Goal: Information Seeking & Learning: Compare options

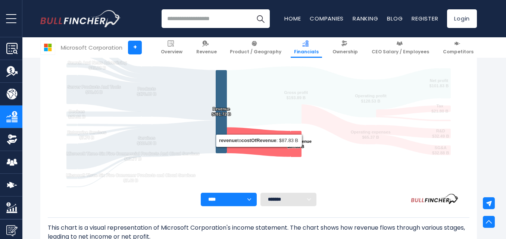
scroll to position [162, 0]
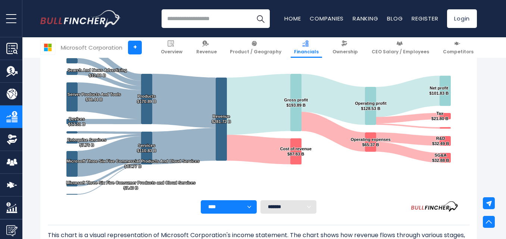
click at [246, 208] on select "**** **** **** **** **** ****" at bounding box center [229, 206] width 56 height 13
select select "****"
click at [201, 200] on select "**** **** **** **** **** ****" at bounding box center [229, 206] width 56 height 13
click at [273, 210] on select "******* ** ** ** **" at bounding box center [288, 206] width 56 height 13
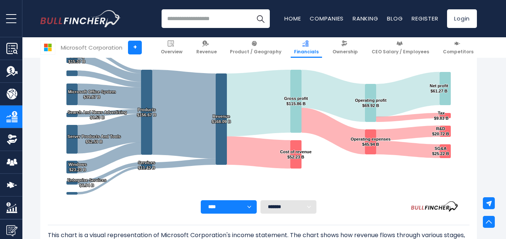
click at [361, 208] on div "**** **** **** **** **** **** ******* ** ** ** **" at bounding box center [258, 206] width 421 height 13
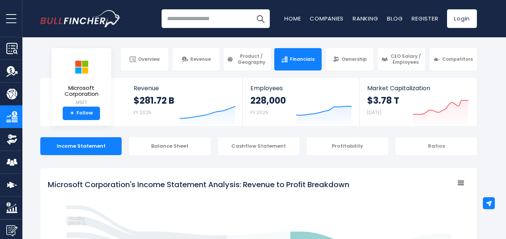
scroll to position [0, 0]
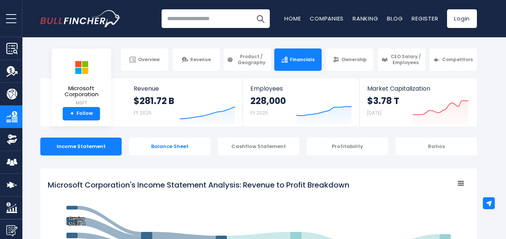
click at [189, 144] on div "Balance Sheet" at bounding box center [169, 147] width 81 height 18
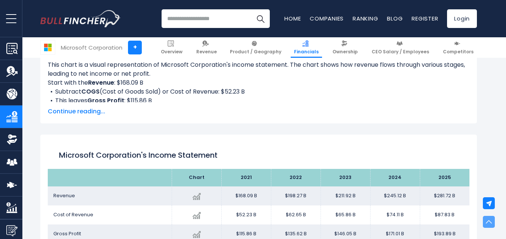
scroll to position [818, 0]
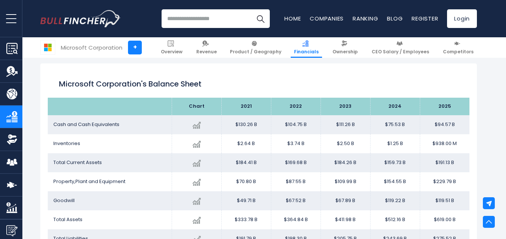
click at [248, 120] on td "$130.26 B" at bounding box center [246, 124] width 50 height 19
click at [248, 141] on td "$2.64 B" at bounding box center [246, 143] width 50 height 19
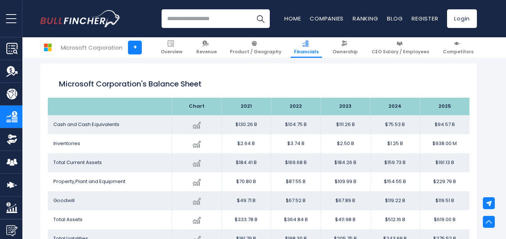
click at [343, 166] on td "$184.26 B" at bounding box center [345, 162] width 50 height 19
click at [244, 180] on td "$70.80 B" at bounding box center [246, 181] width 50 height 19
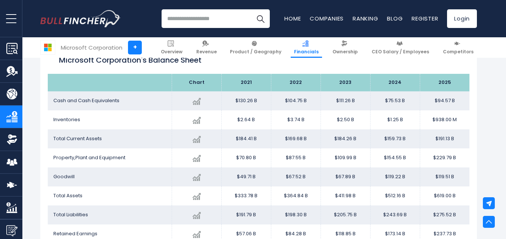
scroll to position [843, 0]
click at [246, 194] on td "$333.78 B" at bounding box center [246, 195] width 50 height 19
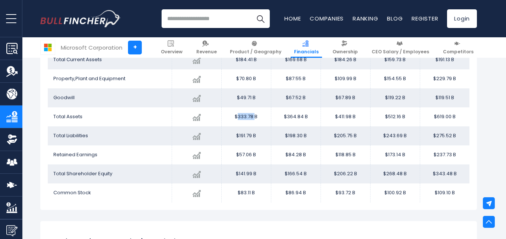
scroll to position [930, 0]
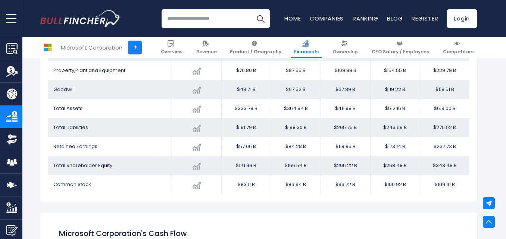
click at [248, 129] on td "$191.79 B" at bounding box center [246, 127] width 50 height 19
click at [246, 164] on td "$141.99 B" at bounding box center [246, 165] width 50 height 19
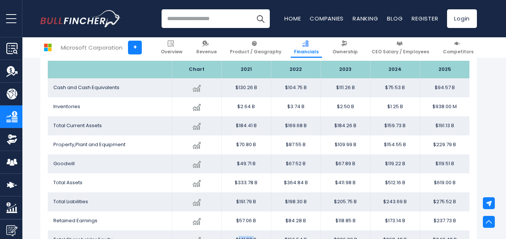
scroll to position [855, 0]
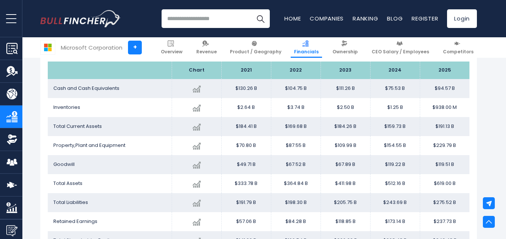
click at [255, 128] on td "$184.41 B" at bounding box center [246, 126] width 50 height 19
click at [246, 126] on td "$184.41 B" at bounding box center [246, 126] width 50 height 19
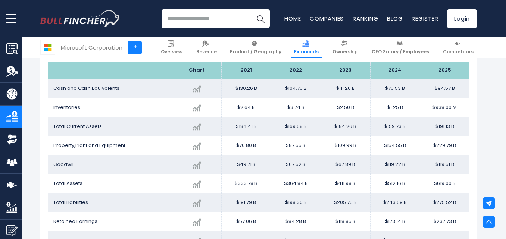
click at [205, 14] on input "search" at bounding box center [215, 18] width 108 height 19
paste input "**********"
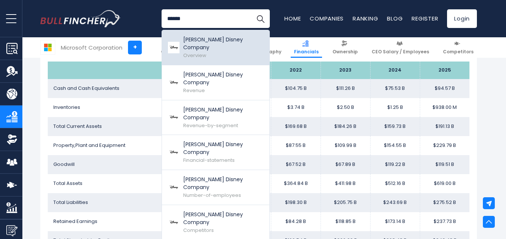
type input "******"
click at [220, 43] on p "Walt Disney Company" at bounding box center [223, 44] width 81 height 16
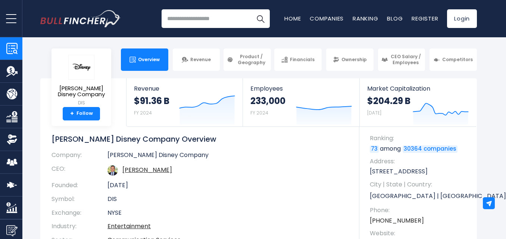
click at [222, 19] on input "search" at bounding box center [215, 18] width 108 height 19
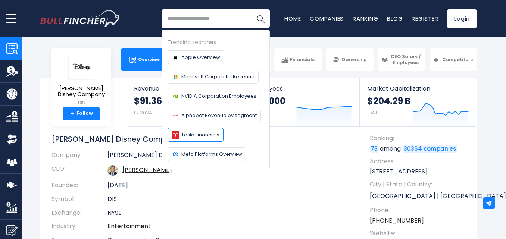
click at [199, 136] on span "Tesla Financials" at bounding box center [200, 135] width 38 height 8
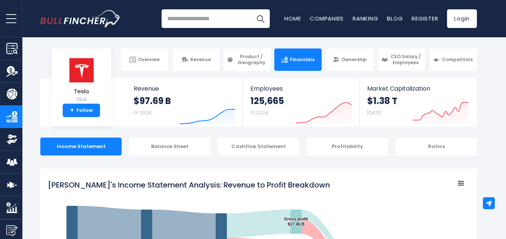
click at [111, 43] on body "Overview Revenue Product / Geography" at bounding box center [253, 119] width 506 height 239
click at [215, 16] on input "search" at bounding box center [215, 18] width 108 height 19
click at [175, 19] on input "*****" at bounding box center [215, 18] width 108 height 19
click at [251, 9] on button "Search" at bounding box center [260, 18] width 19 height 19
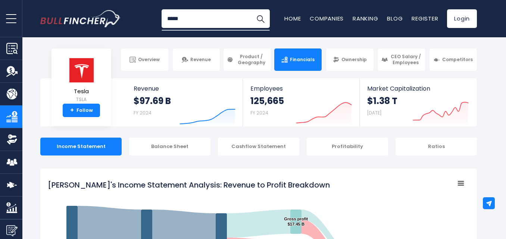
click at [215, 23] on input "*****" at bounding box center [215, 18] width 108 height 19
click at [171, 22] on input "*****" at bounding box center [215, 18] width 108 height 19
click at [175, 22] on input "*****" at bounding box center [215, 18] width 108 height 19
click at [191, 18] on input "*****" at bounding box center [215, 18] width 108 height 19
click at [251, 9] on button "Search" at bounding box center [260, 18] width 19 height 19
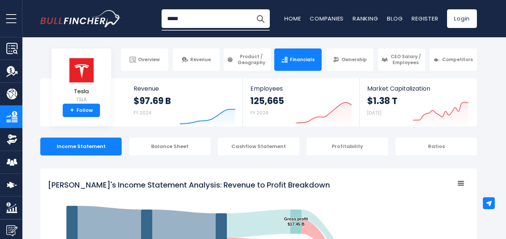
click at [173, 17] on input "*****" at bounding box center [215, 18] width 108 height 19
type input "******"
click at [251, 9] on button "Search" at bounding box center [260, 18] width 19 height 19
click at [447, 58] on span "Competitors" at bounding box center [457, 60] width 31 height 6
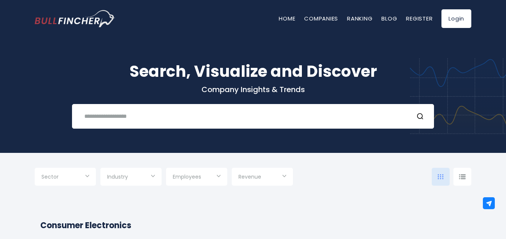
click at [153, 177] on div "Industry" at bounding box center [130, 177] width 61 height 18
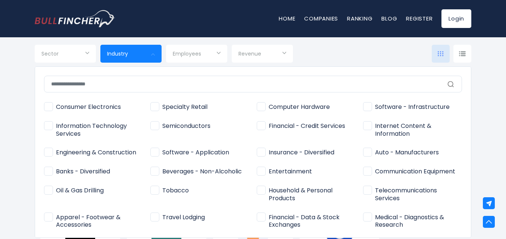
scroll to position [255, 0]
click at [364, 216] on span "Medical - Diagnostics & Research" at bounding box center [412, 222] width 99 height 16
type input "**********"
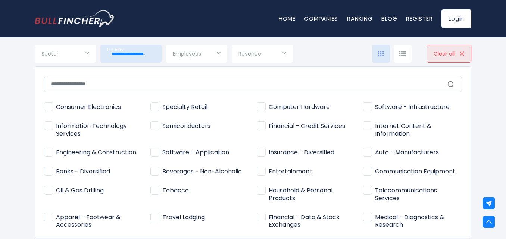
scroll to position [466, 0]
click at [255, 88] on input "text" at bounding box center [253, 84] width 418 height 17
click at [194, 58] on div at bounding box center [253, 119] width 506 height 239
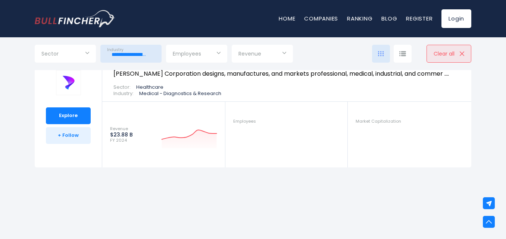
click at [194, 58] on input "Selection" at bounding box center [197, 54] width 48 height 13
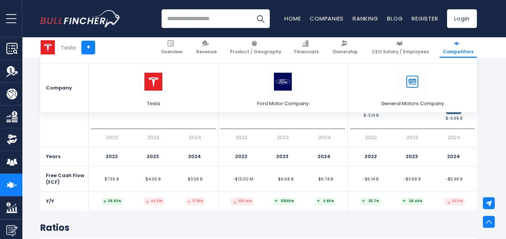
scroll to position [2998, 0]
click at [207, 22] on input "search" at bounding box center [215, 18] width 108 height 19
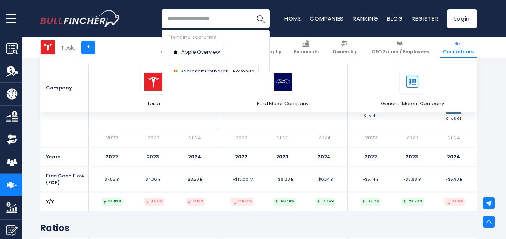
paste input "**********"
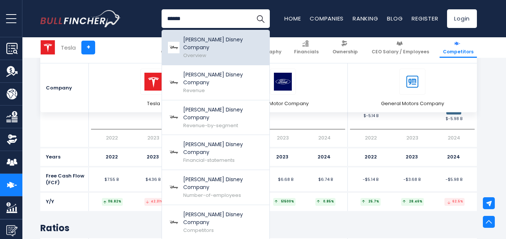
type input "******"
click at [205, 52] on span "Overview" at bounding box center [194, 55] width 23 height 7
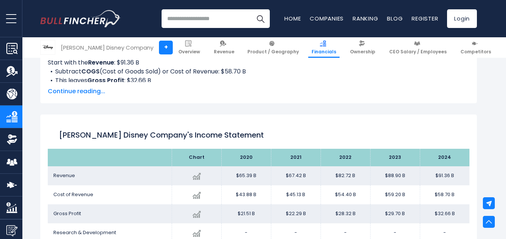
scroll to position [375, 0]
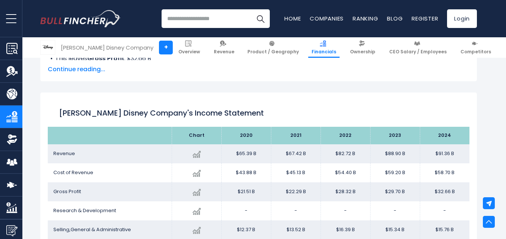
click at [296, 152] on td "$67.42 B" at bounding box center [296, 153] width 50 height 19
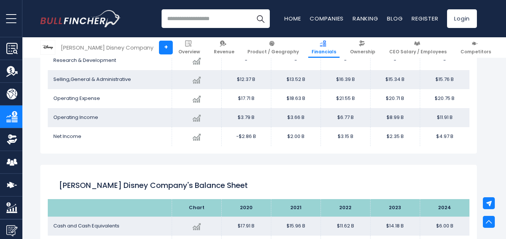
scroll to position [524, 0]
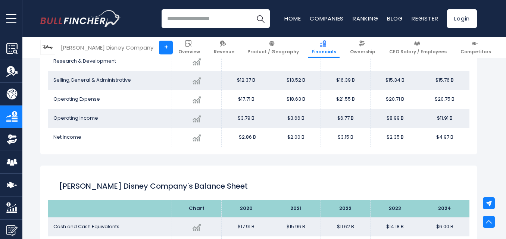
click at [299, 138] on td "$2.00 B" at bounding box center [296, 137] width 50 height 19
click at [296, 138] on td "$2.00 B" at bounding box center [296, 137] width 50 height 19
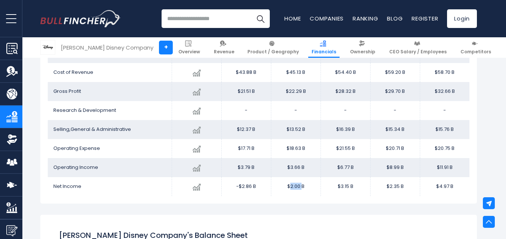
scroll to position [488, 0]
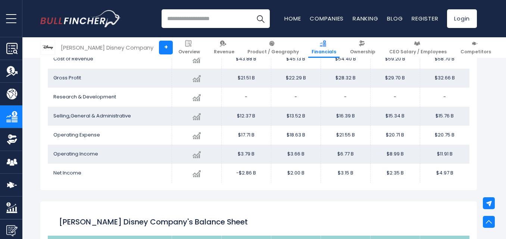
click at [294, 133] on td "$18.63 B" at bounding box center [296, 135] width 50 height 19
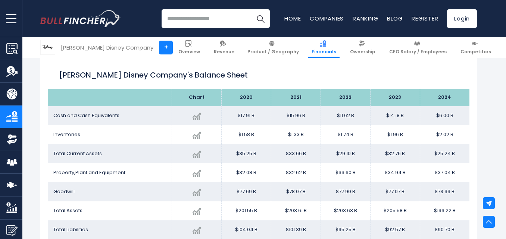
scroll to position [636, 0]
click at [295, 112] on td "$15.96 B" at bounding box center [296, 115] width 50 height 19
click at [293, 135] on td "$1.33 B" at bounding box center [296, 134] width 50 height 19
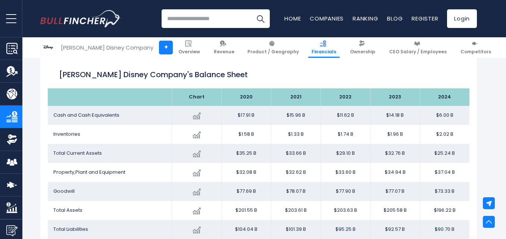
click at [292, 169] on td "$32.62 B" at bounding box center [296, 172] width 50 height 19
click at [296, 191] on td "$78.07 B" at bounding box center [296, 191] width 50 height 19
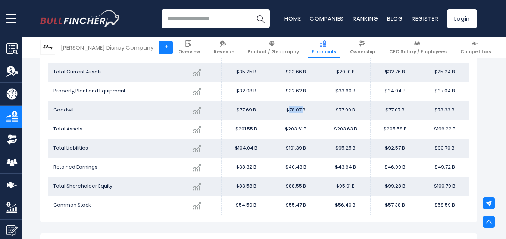
scroll to position [719, 0]
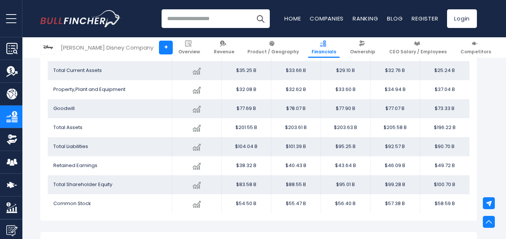
click at [293, 148] on td "$101.39 B" at bounding box center [296, 146] width 50 height 19
click at [292, 185] on td "$88.55 B" at bounding box center [296, 184] width 50 height 19
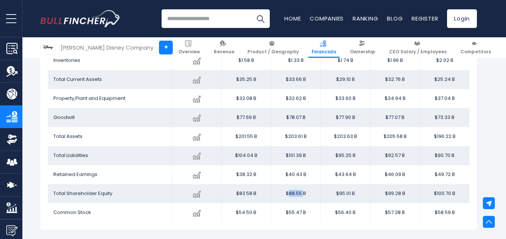
scroll to position [710, 0]
click at [289, 137] on td "$203.61 B" at bounding box center [296, 135] width 50 height 19
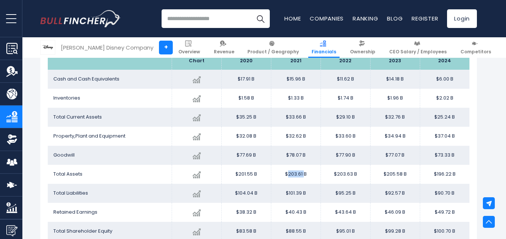
scroll to position [674, 0]
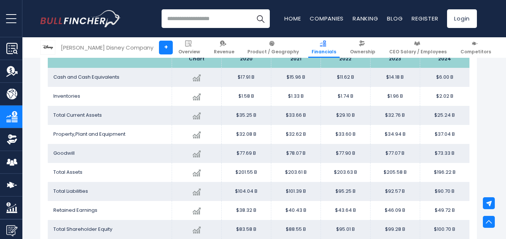
click at [296, 187] on td "$101.39 B" at bounding box center [296, 191] width 50 height 19
click at [295, 110] on td "$33.66 B" at bounding box center [296, 115] width 50 height 19
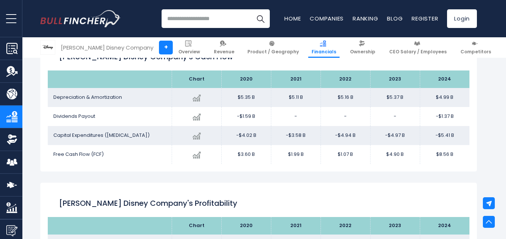
scroll to position [915, 0]
click at [294, 96] on td "$5.11 B" at bounding box center [296, 97] width 50 height 19
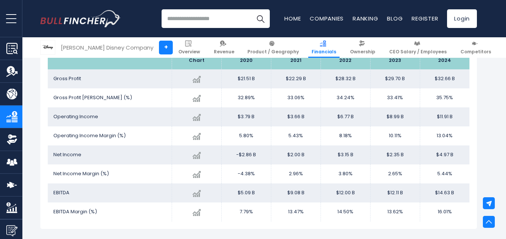
scroll to position [1079, 0]
click at [294, 154] on td "$2.00 B" at bounding box center [296, 155] width 50 height 19
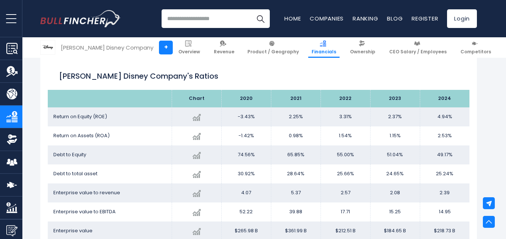
scroll to position [1264, 0]
click at [297, 171] on td "28.64%" at bounding box center [296, 173] width 50 height 19
click at [210, 18] on input "search" at bounding box center [215, 18] width 108 height 19
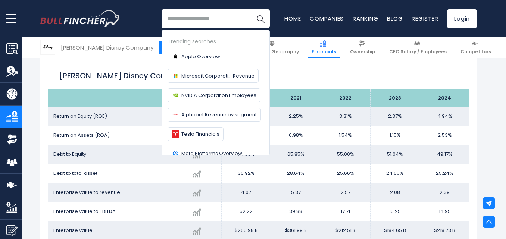
paste input "**"
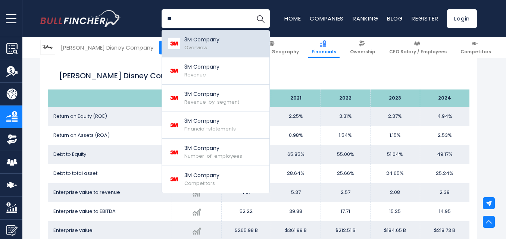
type input "**"
click at [204, 41] on p "3M Company" at bounding box center [201, 40] width 35 height 8
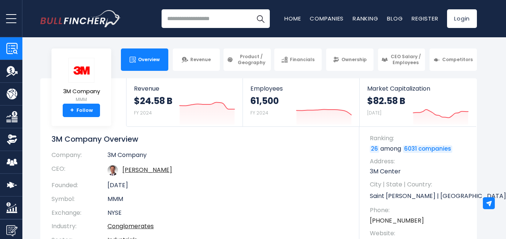
click at [226, 19] on input "search" at bounding box center [215, 18] width 108 height 19
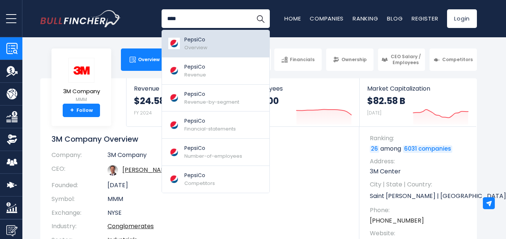
type input "****"
click at [221, 40] on link "PepsiCo Overview" at bounding box center [215, 43] width 107 height 27
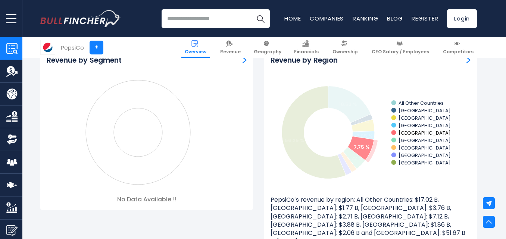
scroll to position [685, 0]
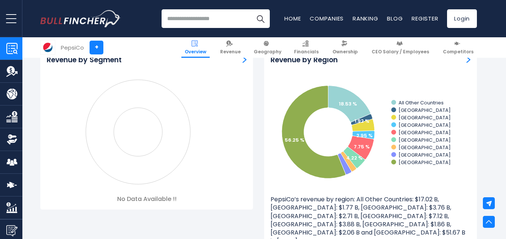
click at [353, 201] on p "PepsiCo’s revenue by region: All Other Countries: $17.02 B, BRAZIL: $1.77 B, CA…" at bounding box center [370, 220] width 200 height 50
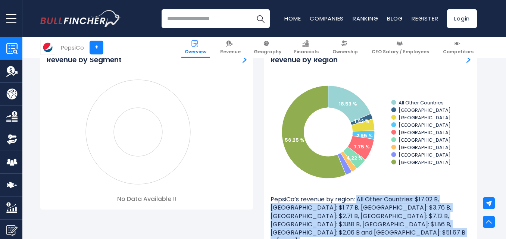
click at [353, 201] on p "PepsiCo’s revenue by region: All Other Countries: $17.02 B, BRAZIL: $1.77 B, CA…" at bounding box center [370, 220] width 200 height 50
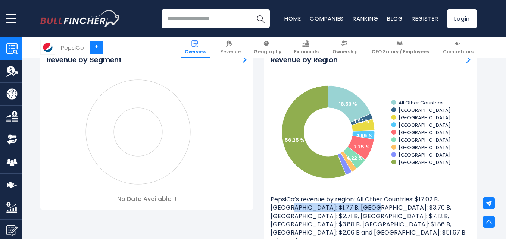
drag, startPoint x: 361, startPoint y: 199, endPoint x: 433, endPoint y: 196, distance: 71.7
click at [433, 196] on p "PepsiCo’s revenue by region: All Other Countries: $17.02 B, BRAZIL: $1.77 B, CA…" at bounding box center [370, 220] width 200 height 50
click at [430, 197] on p "PepsiCo’s revenue by region: All Other Countries: $17.02 B, BRAZIL: $1.77 B, CA…" at bounding box center [370, 220] width 200 height 50
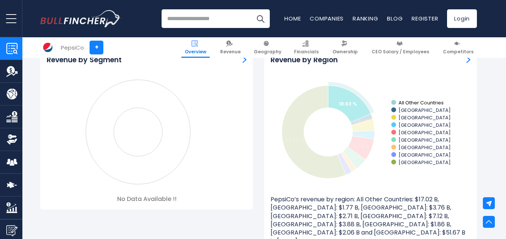
click at [393, 102] on rect at bounding box center [393, 102] width 5 height 5
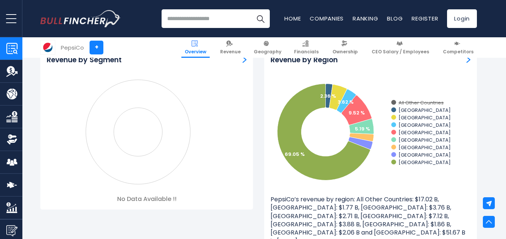
click at [393, 102] on rect at bounding box center [393, 102] width 5 height 5
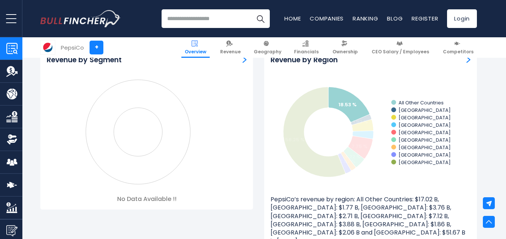
click at [393, 102] on rect at bounding box center [393, 102] width 5 height 5
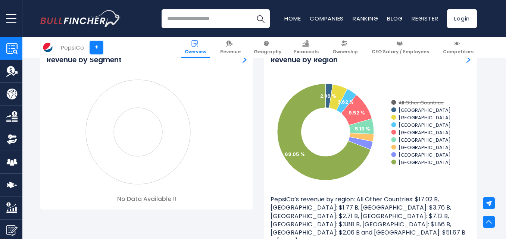
click at [393, 102] on rect at bounding box center [393, 102] width 5 height 5
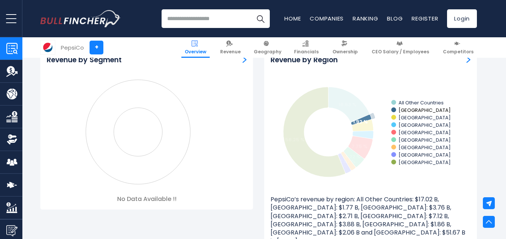
click at [393, 110] on rect at bounding box center [393, 109] width 5 height 5
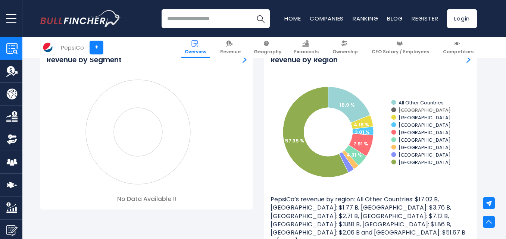
click at [393, 110] on rect at bounding box center [393, 109] width 5 height 5
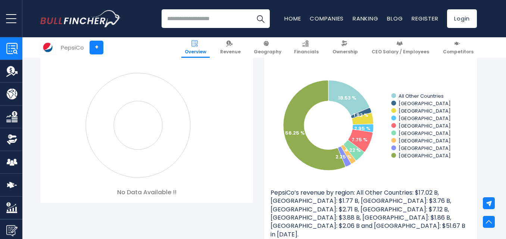
scroll to position [692, 0]
click at [193, 22] on input "search" at bounding box center [215, 18] width 108 height 19
type input "*"
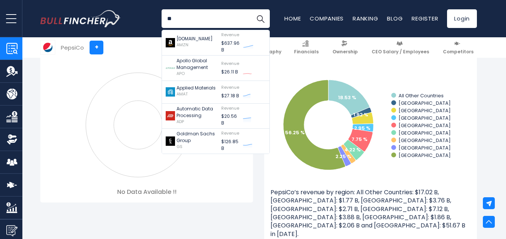
click at [193, 22] on input "**" at bounding box center [215, 18] width 108 height 19
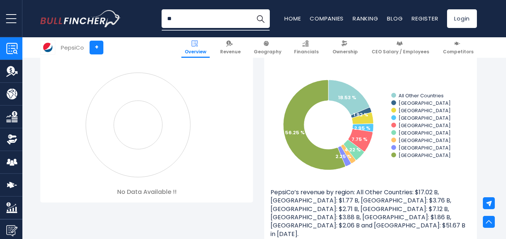
type input "*"
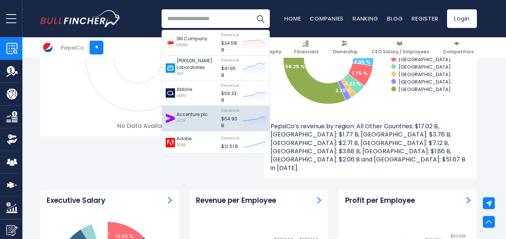
scroll to position [753, 0]
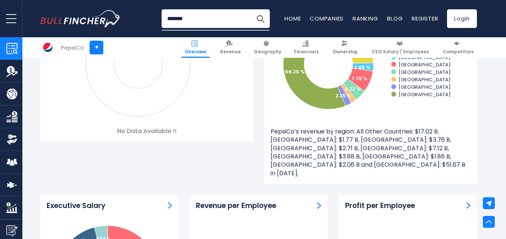
click at [176, 18] on input "*******" at bounding box center [215, 18] width 108 height 19
click at [172, 18] on input "********" at bounding box center [215, 18] width 108 height 19
click at [176, 18] on input "********" at bounding box center [215, 18] width 108 height 19
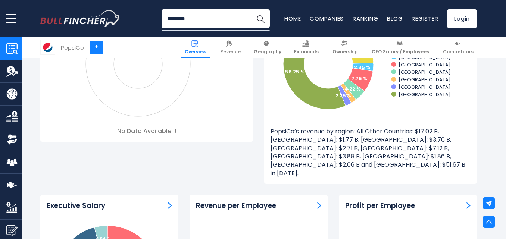
click at [176, 18] on input "********" at bounding box center [215, 18] width 108 height 19
type input "*"
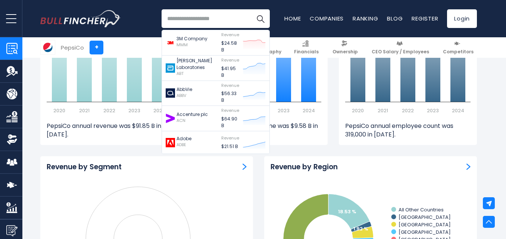
scroll to position [0, 0]
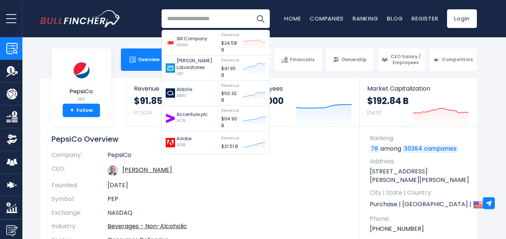
click at [499, 98] on section "PepsiCo PEP + Follow Revenue $91.85 B FY 2024 Created with Highcharts 12.1.2 Em…" at bounding box center [258, 182] width 494 height 208
click at [277, 4] on div "3M Company MMM Revenue ABT" at bounding box center [258, 18] width 436 height 37
click at [238, 16] on input "search" at bounding box center [215, 18] width 108 height 19
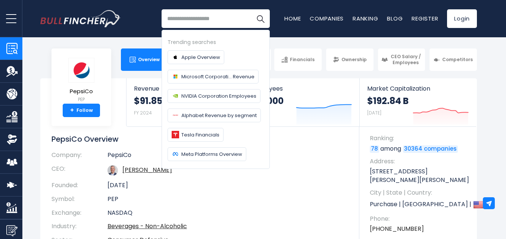
click at [150, 19] on div "3M Company MMM Revenue ABT" at bounding box center [258, 18] width 436 height 37
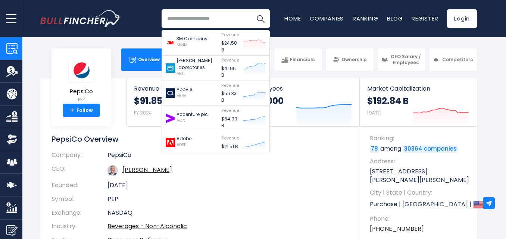
click at [406, 78] on body "Overview Revenue Geography" at bounding box center [253, 119] width 506 height 239
click at [305, 165] on td "Ramon Luis Laguarta" at bounding box center [227, 170] width 241 height 16
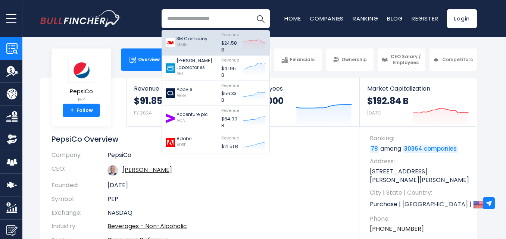
click at [207, 44] on div "3M Company MMM" at bounding box center [192, 42] width 52 height 21
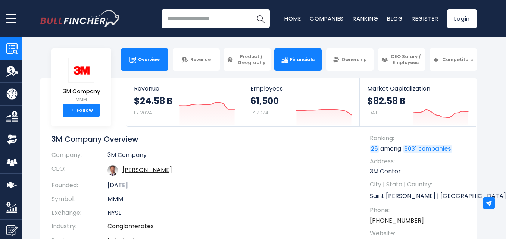
click at [303, 57] on span "Financials" at bounding box center [302, 60] width 25 height 6
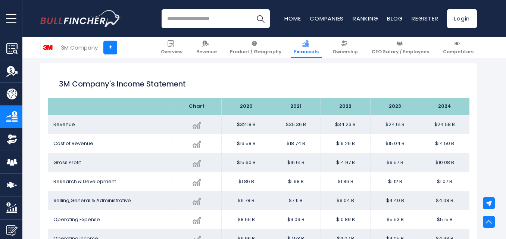
click at [296, 122] on td "$35.36 B" at bounding box center [296, 124] width 50 height 19
click at [298, 143] on td "$18.74 B" at bounding box center [296, 143] width 50 height 19
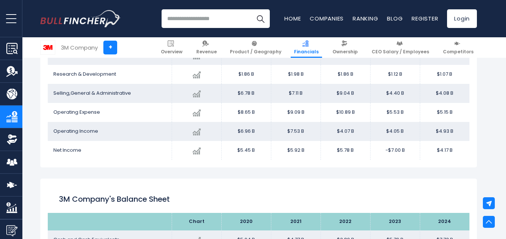
scroll to position [507, 0]
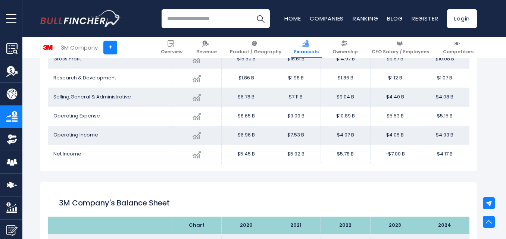
click at [293, 154] on td "$5.92 B" at bounding box center [296, 154] width 50 height 19
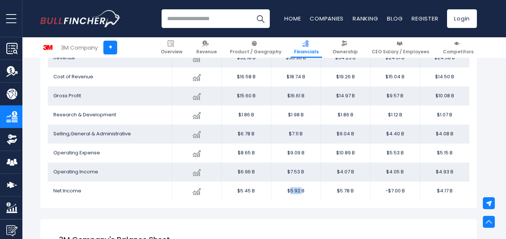
scroll to position [469, 0]
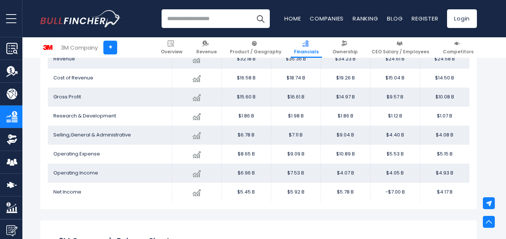
click at [292, 136] on td "$7.11 B" at bounding box center [296, 135] width 50 height 19
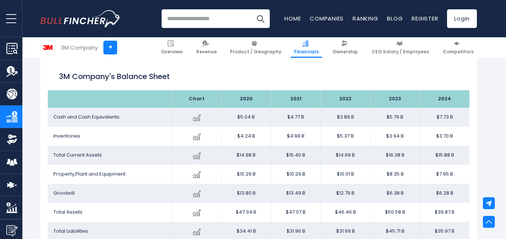
scroll to position [640, 0]
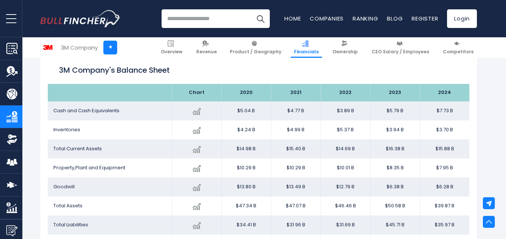
click at [295, 111] on td "$4.77 B" at bounding box center [296, 110] width 50 height 19
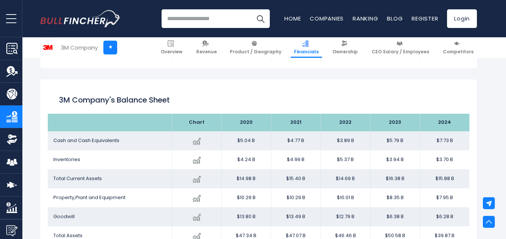
scroll to position [608, 0]
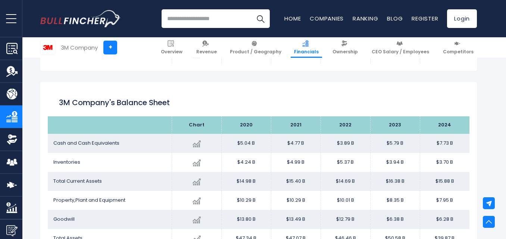
click at [289, 160] on td "$4.99 B" at bounding box center [296, 162] width 50 height 19
click at [295, 177] on td "$15.40 B" at bounding box center [296, 181] width 50 height 19
click at [304, 203] on td "$10.29 B" at bounding box center [296, 200] width 50 height 19
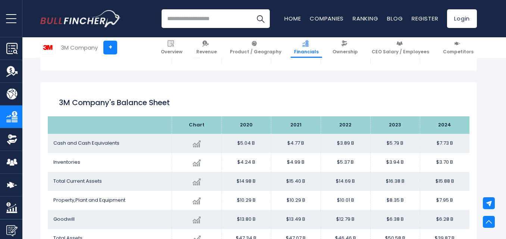
click at [294, 200] on td "$10.29 B" at bounding box center [296, 200] width 50 height 19
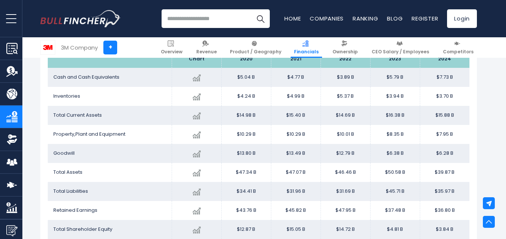
scroll to position [690, 0]
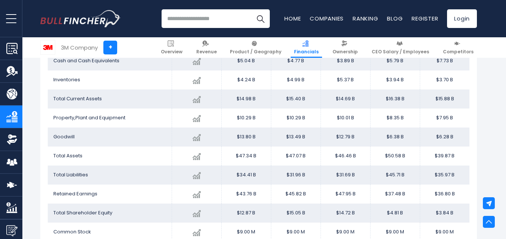
click at [290, 154] on td "$47.07 B" at bounding box center [296, 156] width 50 height 19
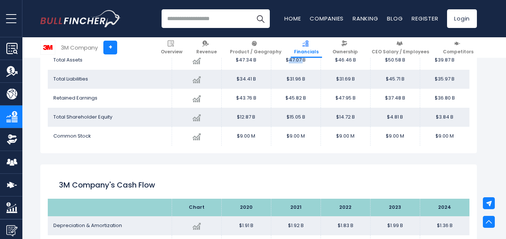
scroll to position [786, 0]
click at [296, 115] on td "$15.05 B" at bounding box center [296, 116] width 50 height 19
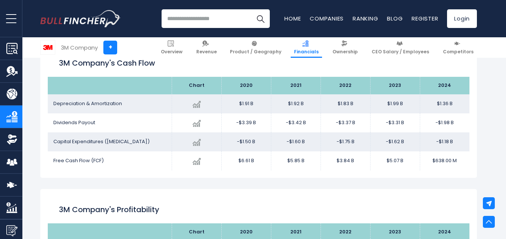
scroll to position [908, 0]
click at [292, 103] on td "$1.92 B" at bounding box center [296, 103] width 50 height 19
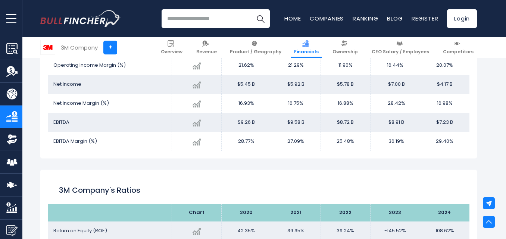
scroll to position [1151, 0]
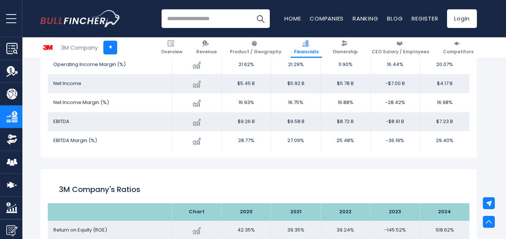
click at [299, 143] on td "27.09%" at bounding box center [296, 140] width 50 height 19
click at [296, 142] on td "27.09%" at bounding box center [296, 140] width 50 height 19
drag, startPoint x: 52, startPoint y: 100, endPoint x: 110, endPoint y: 103, distance: 57.9
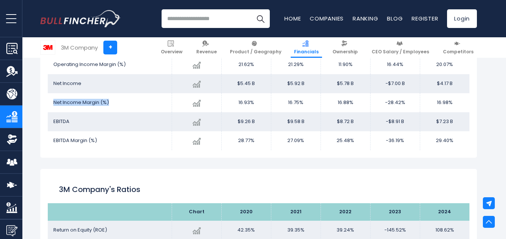
click at [110, 103] on td "Net Income Margin (%)" at bounding box center [110, 102] width 124 height 19
copy span "Net Income Margin (%)"
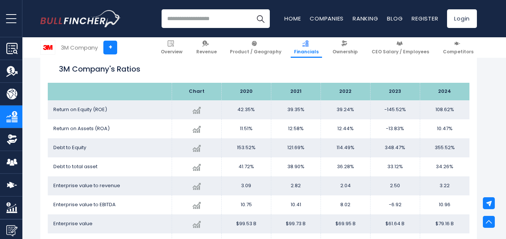
scroll to position [1272, 0]
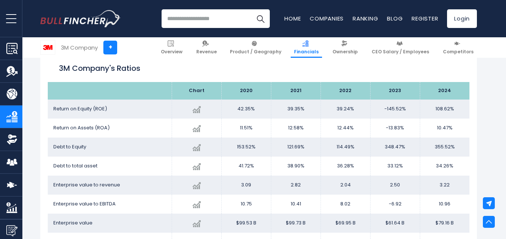
click at [244, 141] on td "153.52%" at bounding box center [246, 147] width 50 height 19
click at [245, 106] on td "42.35%" at bounding box center [246, 109] width 50 height 19
click at [245, 110] on td "42.35%" at bounding box center [246, 109] width 50 height 19
click at [245, 111] on td "42.35%" at bounding box center [246, 109] width 50 height 19
click at [246, 103] on td "42.35%" at bounding box center [246, 109] width 50 height 19
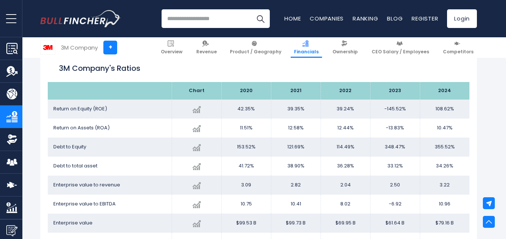
click at [246, 108] on td "42.35%" at bounding box center [246, 109] width 50 height 19
click at [290, 86] on th "2021" at bounding box center [296, 91] width 50 height 18
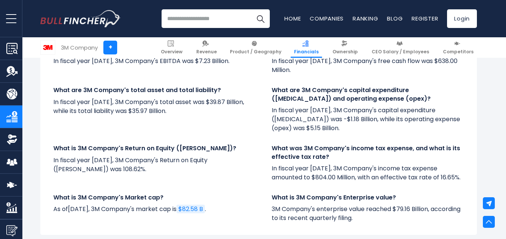
scroll to position [1666, 0]
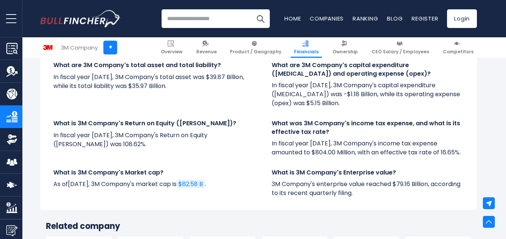
click at [210, 21] on input "search" at bounding box center [215, 18] width 108 height 19
paste input "*********"
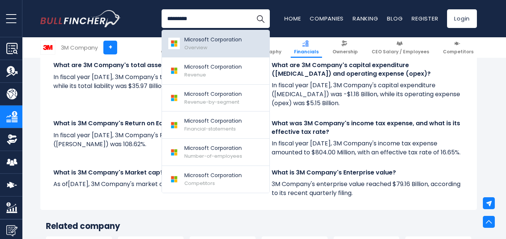
type input "*********"
click at [194, 37] on p "Microsoft Corporation" at bounding box center [212, 40] width 57 height 8
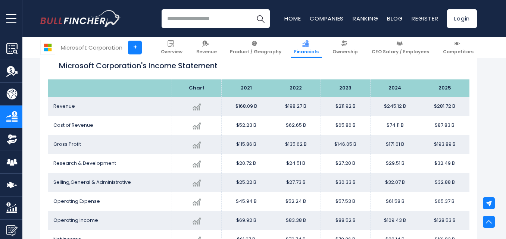
scroll to position [439, 0]
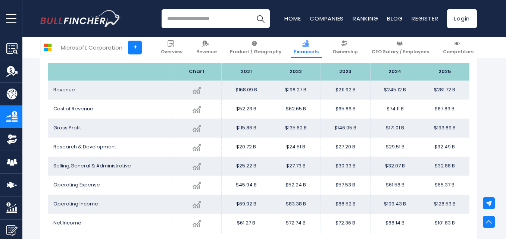
click at [254, 109] on td "$52.23 B" at bounding box center [246, 109] width 50 height 19
click at [248, 108] on td "$52.23 B" at bounding box center [246, 109] width 50 height 19
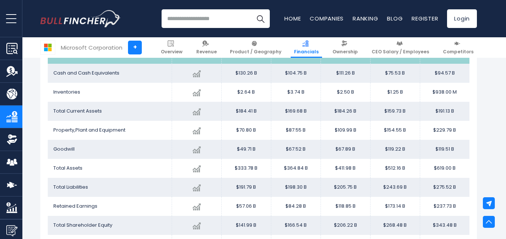
scroll to position [869, 0]
click at [244, 114] on td "$184.41 B" at bounding box center [246, 112] width 50 height 19
click at [249, 186] on td "$191.79 B" at bounding box center [246, 188] width 50 height 19
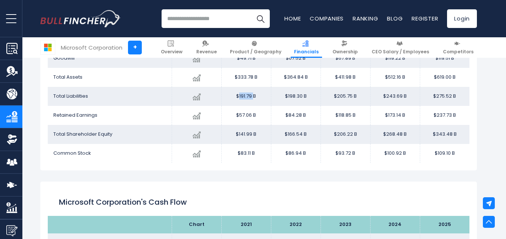
scroll to position [962, 0]
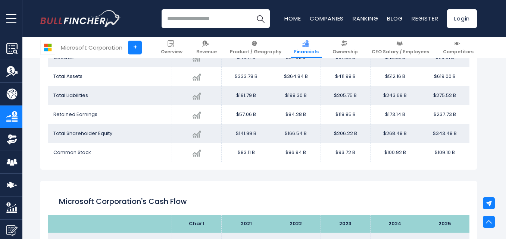
click at [245, 133] on td "$141.99 B" at bounding box center [246, 133] width 50 height 19
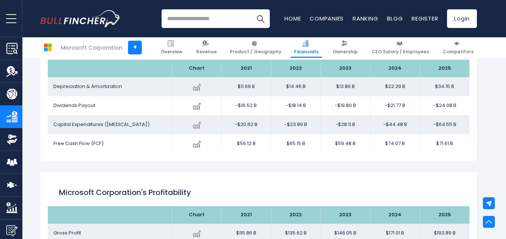
click at [252, 160] on div "Microsoft Corporation's Cash flow Chart 2021 $34.15 B" at bounding box center [258, 92] width 436 height 135
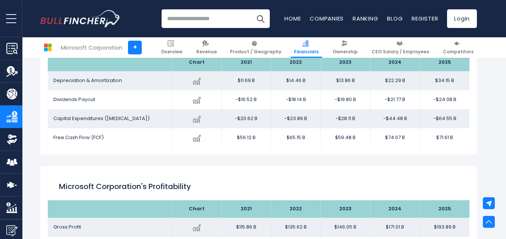
scroll to position [1124, 0]
click at [245, 76] on td "$11.69 B" at bounding box center [246, 80] width 50 height 19
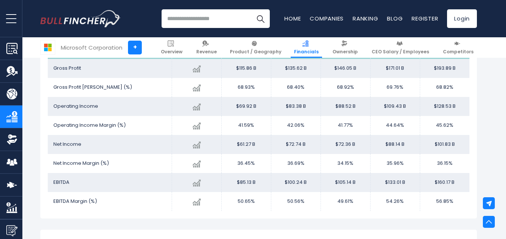
scroll to position [1282, 0]
click at [246, 163] on td "36.45%" at bounding box center [246, 163] width 50 height 19
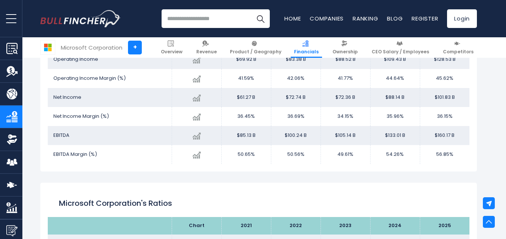
scroll to position [1329, 0]
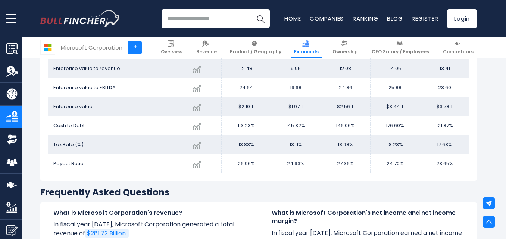
scroll to position [1581, 0]
click at [202, 16] on input "search" at bounding box center [215, 18] width 108 height 19
paste input "******"
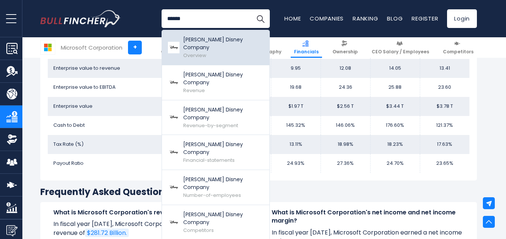
type input "******"
click at [223, 45] on div "[PERSON_NAME] Disney Company Overview" at bounding box center [223, 47] width 81 height 23
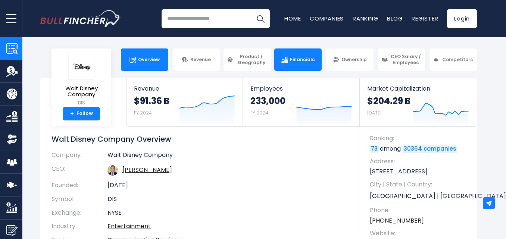
click at [310, 57] on span "Financials" at bounding box center [302, 60] width 25 height 6
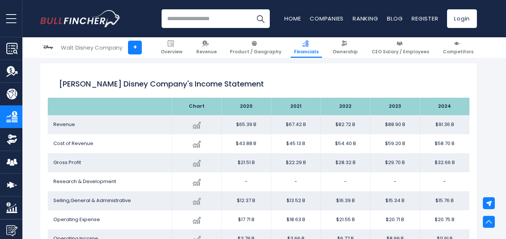
click at [294, 127] on td "$67.42 B" at bounding box center [296, 124] width 50 height 19
click at [294, 126] on td "$67.42 B" at bounding box center [296, 124] width 50 height 19
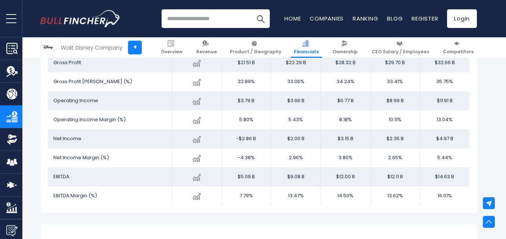
scroll to position [1095, 0]
click at [245, 138] on td "-$2.86 B" at bounding box center [246, 139] width 50 height 19
click at [247, 139] on td "-$2.86 B" at bounding box center [246, 139] width 50 height 19
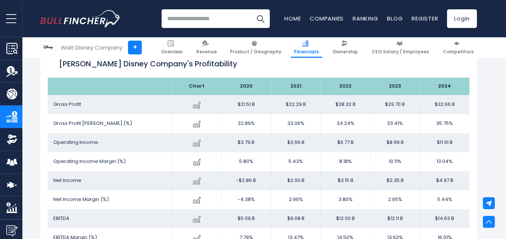
scroll to position [982, 0]
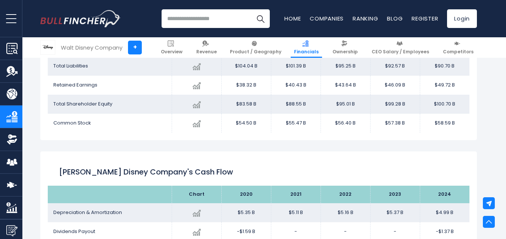
click at [247, 139] on div "[PERSON_NAME] Disney Company's Balance Sheet Chart 2020 $6.00 B" at bounding box center [258, 15] width 436 height 249
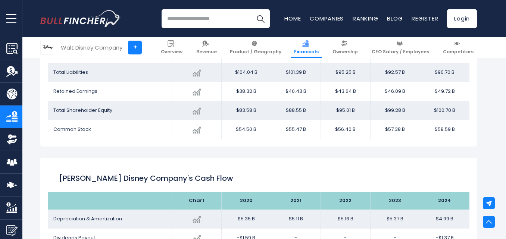
click at [247, 139] on div "[PERSON_NAME] Disney Company's Balance Sheet Chart 2020 $6.00 B" at bounding box center [258, 21] width 436 height 249
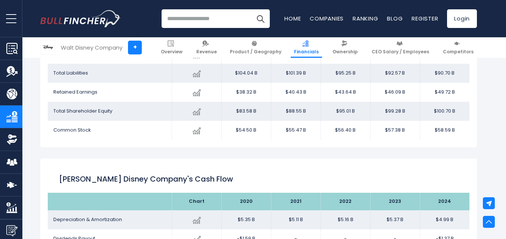
click at [242, 75] on td "$104.04 B" at bounding box center [246, 73] width 50 height 19
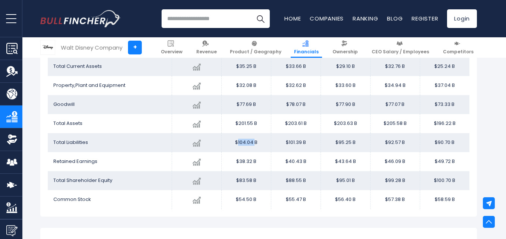
scroll to position [723, 0]
click at [293, 140] on td "$101.39 B" at bounding box center [296, 142] width 50 height 19
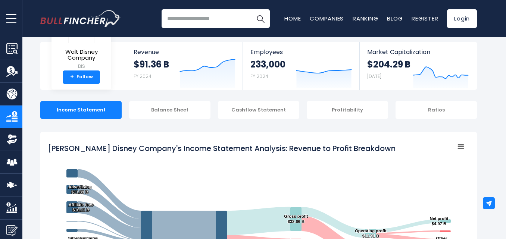
scroll to position [41, 0]
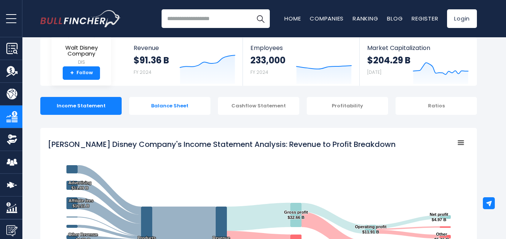
click at [186, 101] on div "Balance Sheet" at bounding box center [169, 106] width 81 height 18
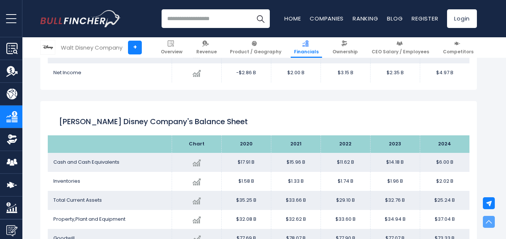
scroll to position [626, 0]
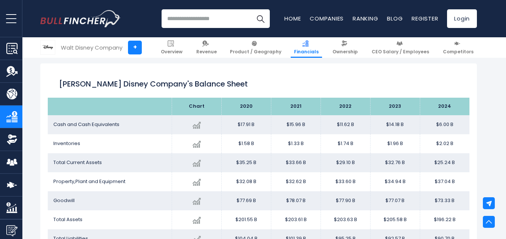
click at [293, 141] on td "$1.33 B" at bounding box center [296, 143] width 50 height 19
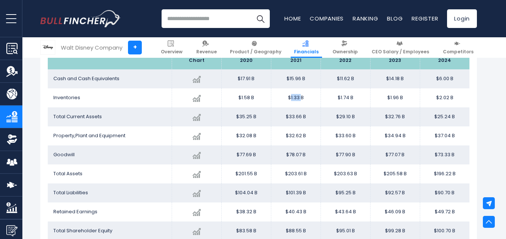
scroll to position [684, 0]
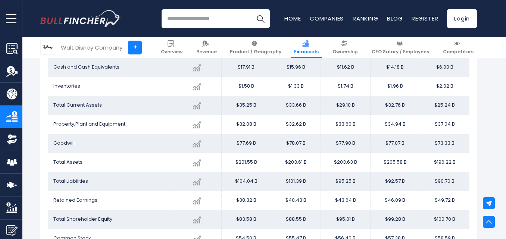
click at [292, 160] on td "$203.61 B" at bounding box center [296, 162] width 50 height 19
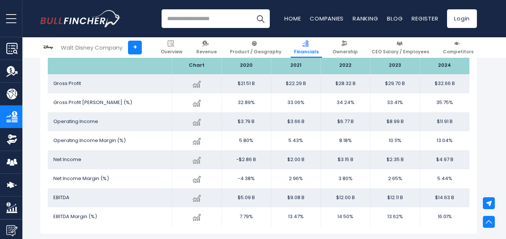
scroll to position [1078, 0]
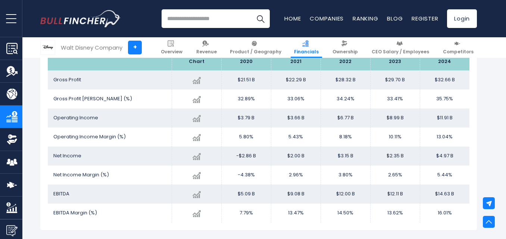
click at [293, 176] on td "2.96%" at bounding box center [296, 175] width 50 height 19
click at [196, 25] on input "search" at bounding box center [215, 18] width 108 height 19
paste input "********"
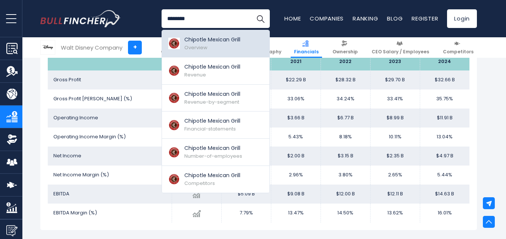
type input "********"
click at [203, 42] on p "Chipotle Mexican Grill" at bounding box center [212, 40] width 56 height 8
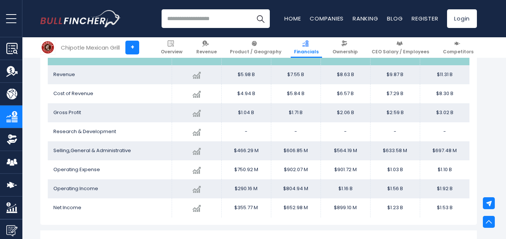
scroll to position [450, 0]
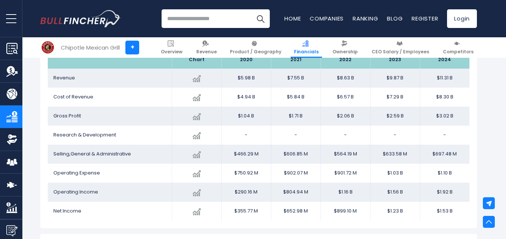
click at [298, 78] on td "$7.55 B" at bounding box center [296, 78] width 50 height 19
click at [294, 154] on td "$606.85 M" at bounding box center [296, 154] width 50 height 19
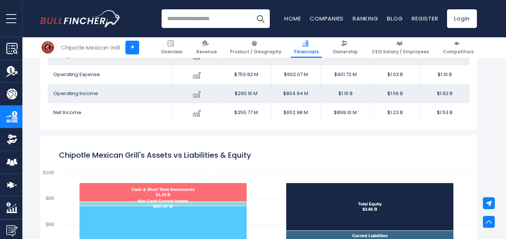
scroll to position [541, 0]
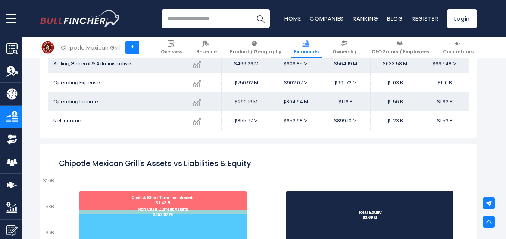
click at [294, 121] on td "$652.98 M" at bounding box center [296, 120] width 50 height 19
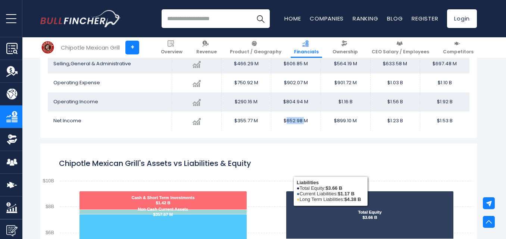
click at [299, 238] on icon "Chipotle Mexican Grill's Assets vs Liabilities & Equity" at bounding box center [369, 215] width 167 height 48
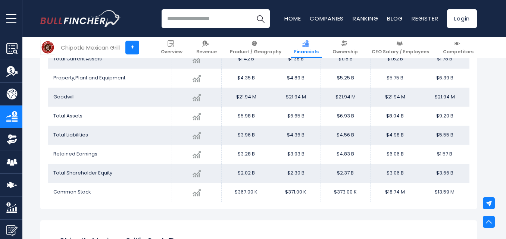
scroll to position [908, 0]
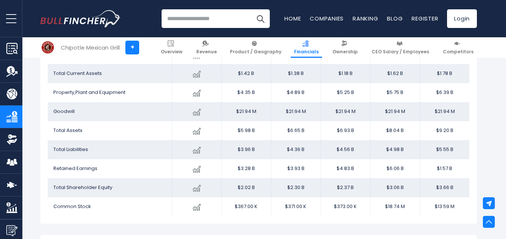
click at [294, 129] on td "$6.65 B" at bounding box center [296, 130] width 50 height 19
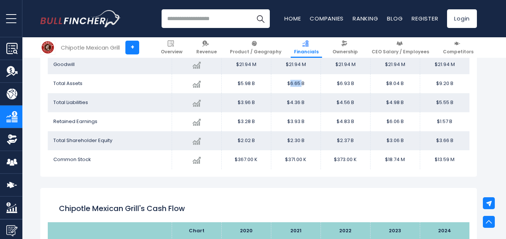
scroll to position [956, 0]
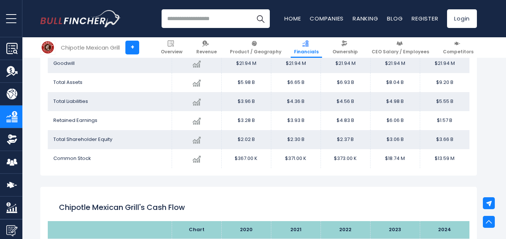
click at [299, 140] on td "$2.30 B" at bounding box center [296, 139] width 50 height 19
click at [296, 140] on td "$2.30 B" at bounding box center [296, 139] width 50 height 19
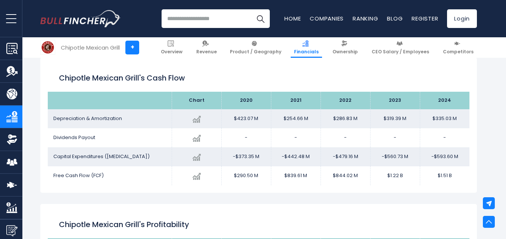
click at [254, 167] on td "$290.50 M" at bounding box center [246, 175] width 50 height 19
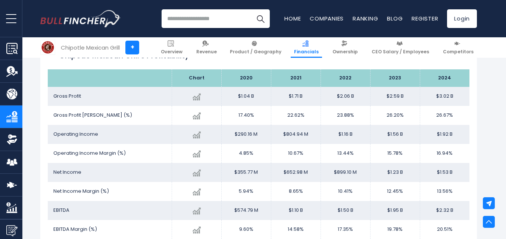
scroll to position [1273, 0]
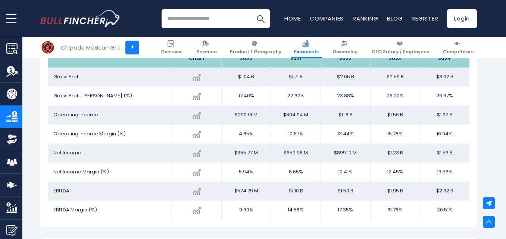
click at [290, 174] on td "8.65%" at bounding box center [296, 172] width 50 height 19
click at [196, 19] on input "search" at bounding box center [215, 18] width 108 height 19
paste input "*****"
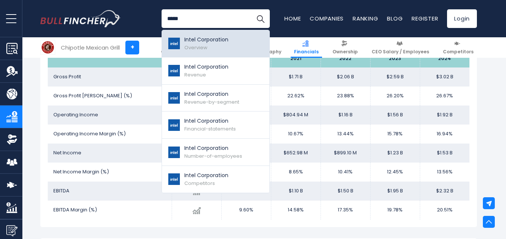
type input "*****"
click at [199, 47] on span "Overview" at bounding box center [195, 47] width 23 height 7
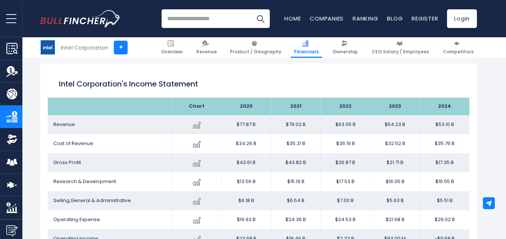
click at [505, 130] on html "Overview Revenue Product / Geography" at bounding box center [253, 14] width 506 height 239
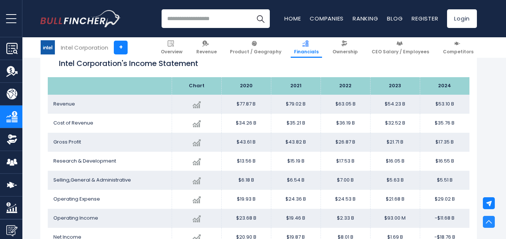
scroll to position [129, 0]
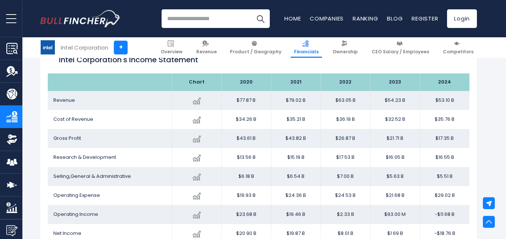
click at [295, 103] on td "$79.02 B" at bounding box center [296, 100] width 50 height 19
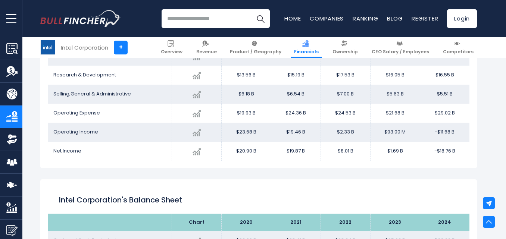
scroll to position [214, 0]
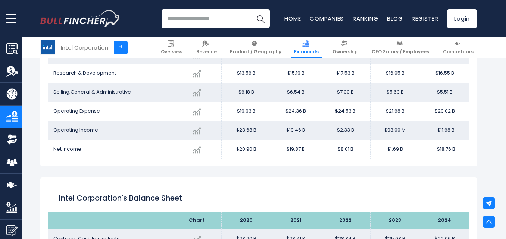
click at [294, 145] on td "$19.87 B" at bounding box center [296, 149] width 50 height 19
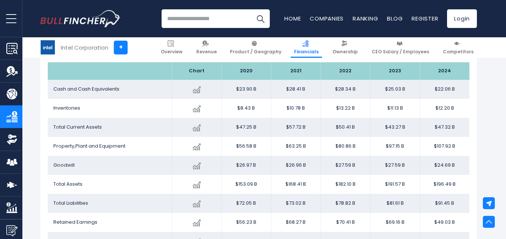
scroll to position [381, 0]
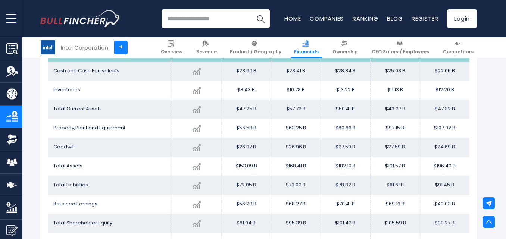
click at [293, 166] on td "$168.41 B" at bounding box center [296, 166] width 50 height 19
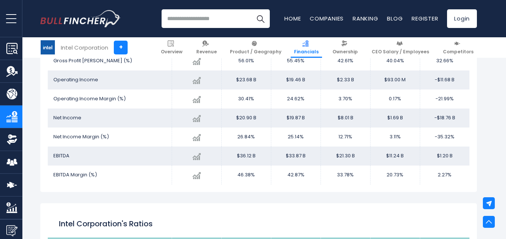
scroll to position [820, 0]
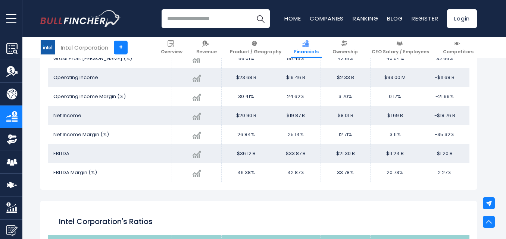
click at [295, 136] on td "25.14%" at bounding box center [296, 134] width 50 height 19
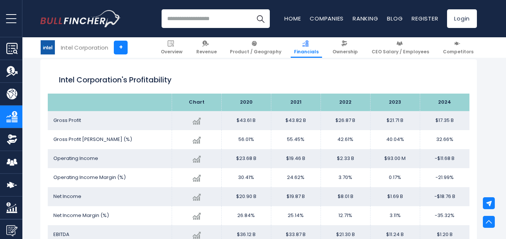
scroll to position [739, 0]
click at [231, 14] on input "search" at bounding box center [215, 18] width 108 height 19
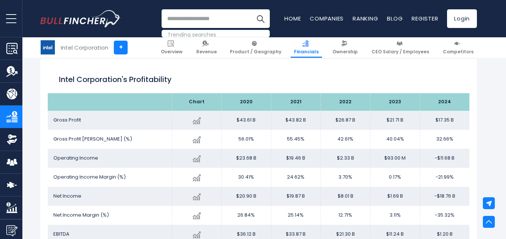
paste input "*********"
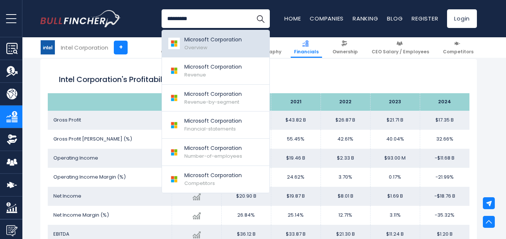
type input "*********"
click at [209, 32] on link "Microsoft Corporation Overview" at bounding box center [215, 43] width 107 height 27
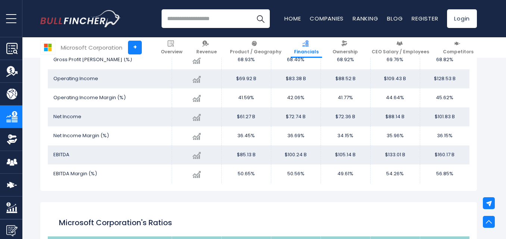
scroll to position [1318, 0]
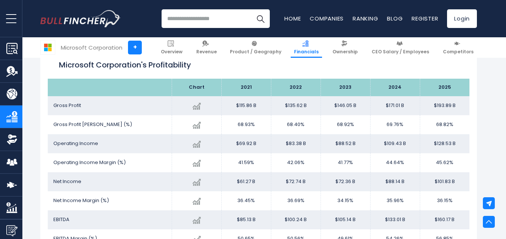
scroll to position [1235, 0]
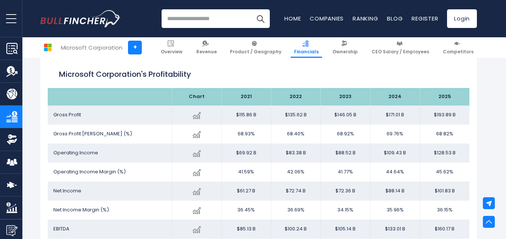
click at [246, 210] on td "36.45%" at bounding box center [246, 210] width 50 height 19
